Goal: Transaction & Acquisition: Purchase product/service

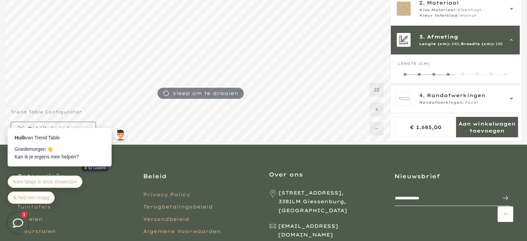
scroll to position [62, 0]
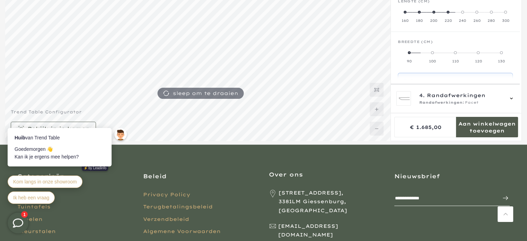
click at [447, 11] on span at bounding box center [448, 12] width 3 height 3
click at [463, 11] on span at bounding box center [462, 12] width 3 height 3
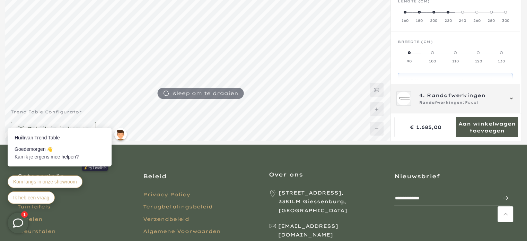
click at [441, 98] on span "Randafwerkingen" at bounding box center [456, 96] width 59 height 8
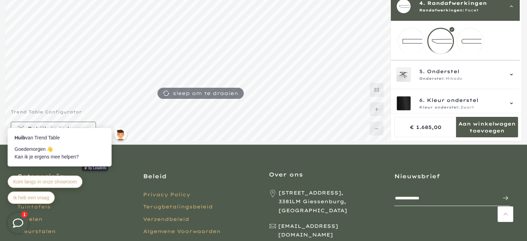
scroll to position [72, 0]
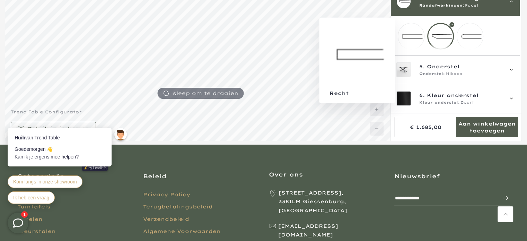
click at [417, 34] on mmq-loader at bounding box center [411, 36] width 26 height 26
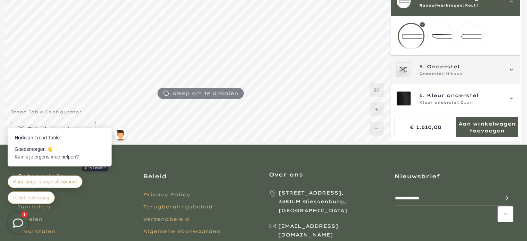
scroll to position [153, 0]
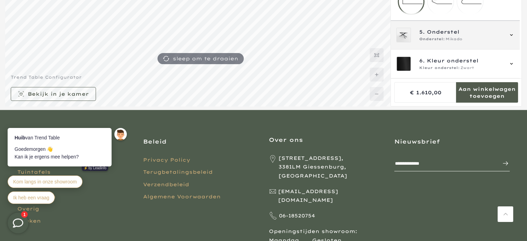
click at [444, 33] on span "Onderstel" at bounding box center [443, 32] width 33 height 8
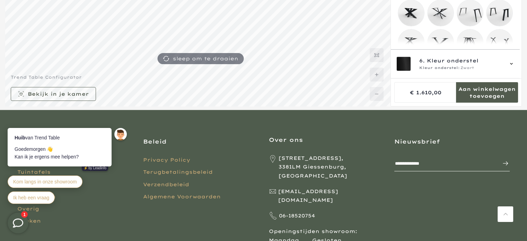
scroll to position [119, 0]
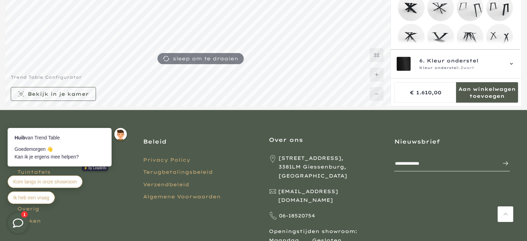
drag, startPoint x: 521, startPoint y: 22, endPoint x: 523, endPoint y: 37, distance: 15.7
click at [523, 37] on div at bounding box center [263, 8] width 527 height 198
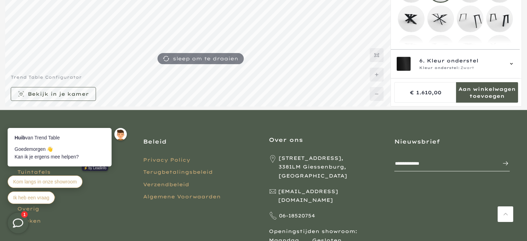
scroll to position [109, 0]
click at [500, 17] on mmq-loader at bounding box center [500, 19] width 26 height 26
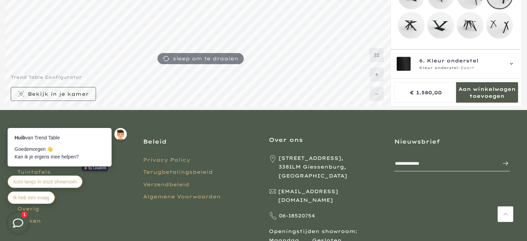
scroll to position [140, 0]
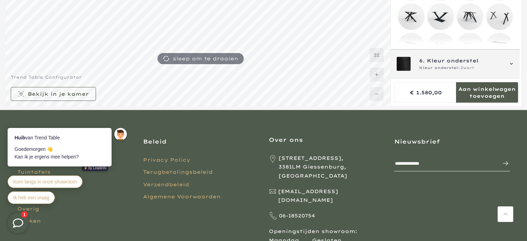
click at [455, 68] on span "Kleur onderstel:" at bounding box center [439, 68] width 41 height 6
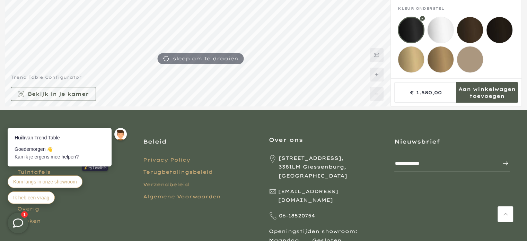
scroll to position [112, 0]
click at [408, 17] on div at bounding box center [411, 30] width 27 height 27
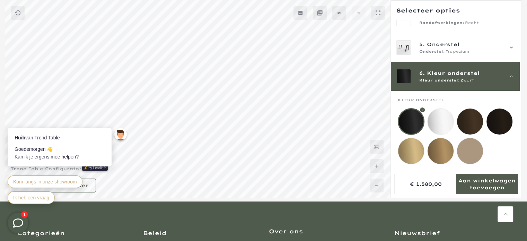
click at [440, 71] on span "Kleur onderstel" at bounding box center [453, 73] width 53 height 8
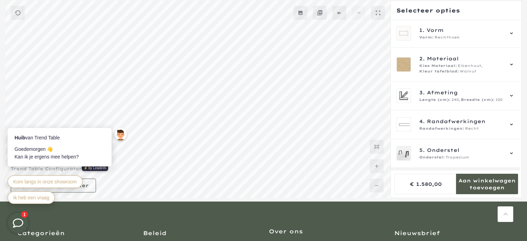
scroll to position [0, 0]
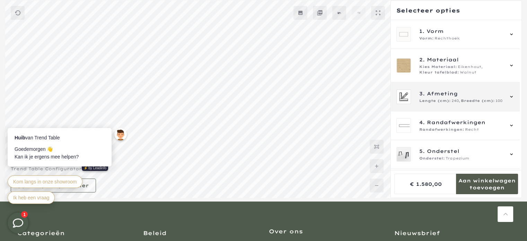
click at [453, 96] on span "Afmeting" at bounding box center [442, 94] width 31 height 8
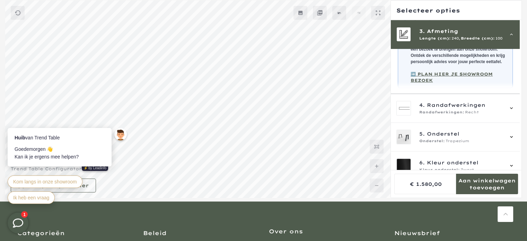
scroll to position [197, 0]
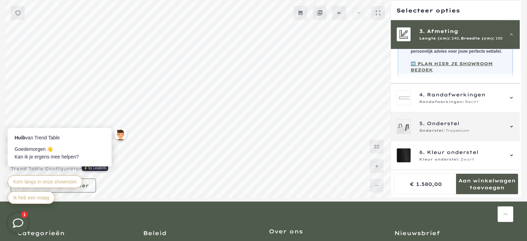
click at [441, 124] on span "Onderstel" at bounding box center [443, 124] width 33 height 8
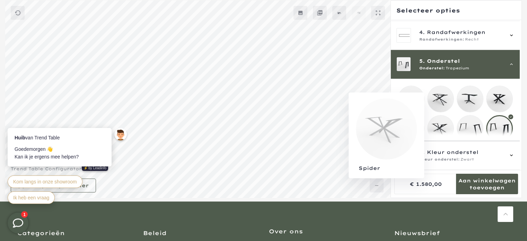
scroll to position [119, 0]
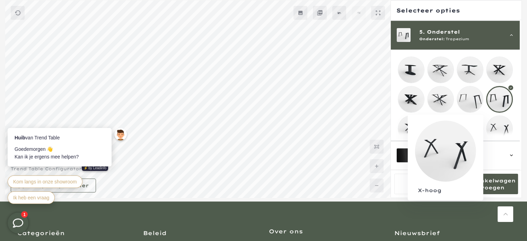
click at [501, 125] on mmq-loader at bounding box center [500, 129] width 26 height 26
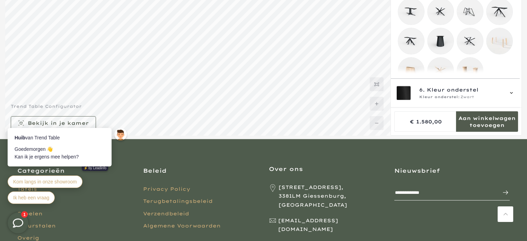
scroll to position [219, 0]
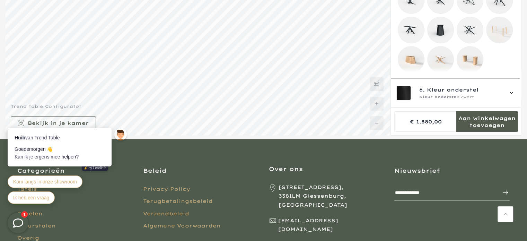
scroll to position [62, 0]
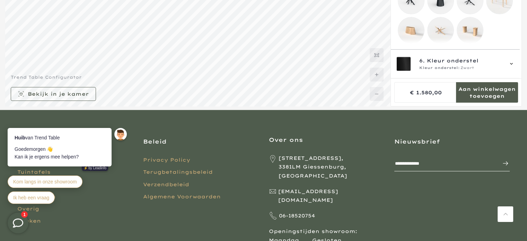
scroll to position [119, 0]
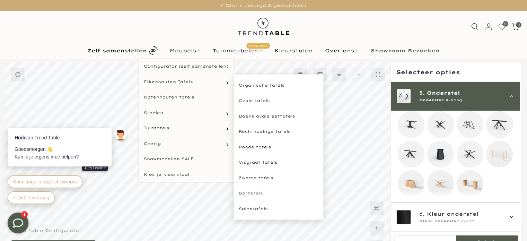
click at [249, 192] on link "Bartafels" at bounding box center [279, 193] width 90 height 16
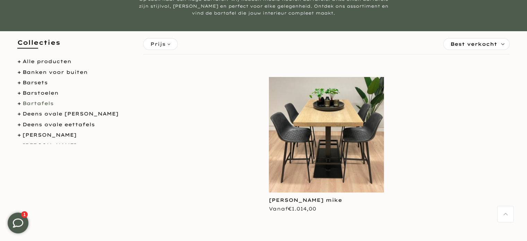
click at [18, 105] on li "Bartafels" at bounding box center [74, 103] width 115 height 9
click at [28, 102] on link "Bartafels" at bounding box center [38, 103] width 31 height 6
